Goal: Find specific fact: Find specific fact

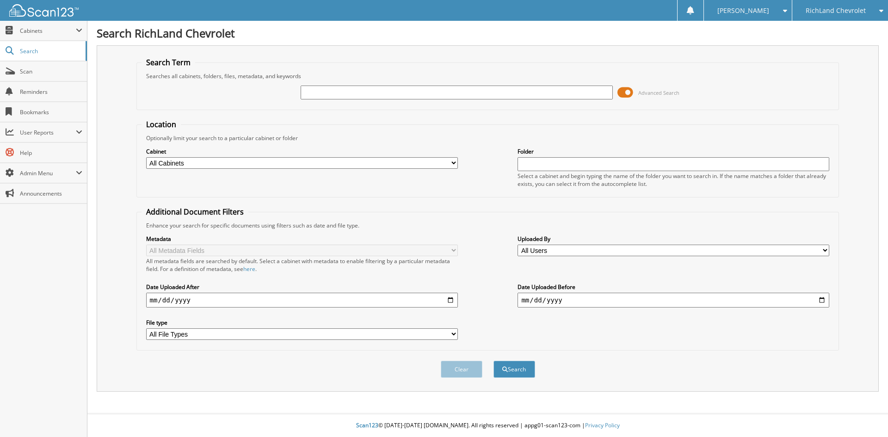
click at [371, 94] on input "text" at bounding box center [457, 93] width 312 height 14
paste input "25CT7416A"
type input "25CT7416A"
click at [493, 361] on button "Search" at bounding box center [514, 369] width 42 height 17
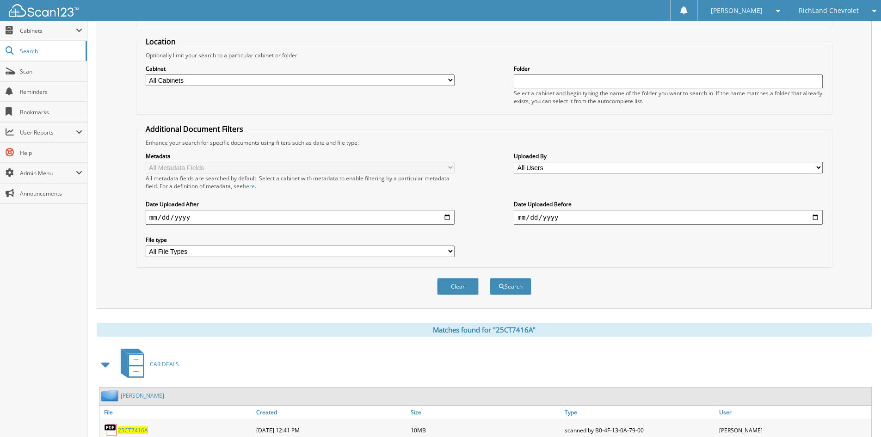
scroll to position [131, 0]
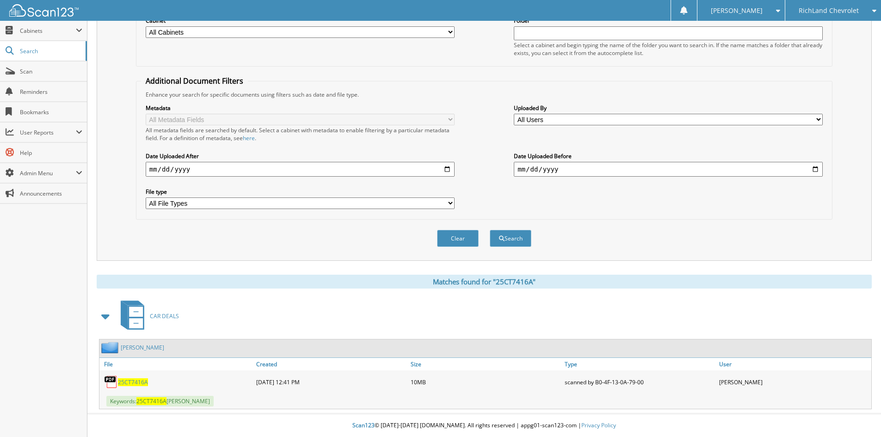
drag, startPoint x: 138, startPoint y: 381, endPoint x: 111, endPoint y: 355, distance: 37.9
click at [138, 381] on span "25CT7416A" at bounding box center [133, 382] width 30 height 8
